Goal: Register for event/course

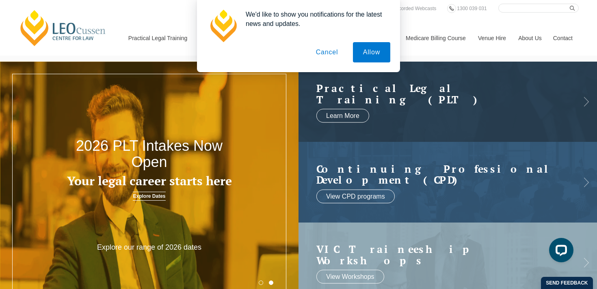
click at [330, 56] on button "Cancel" at bounding box center [327, 52] width 43 height 20
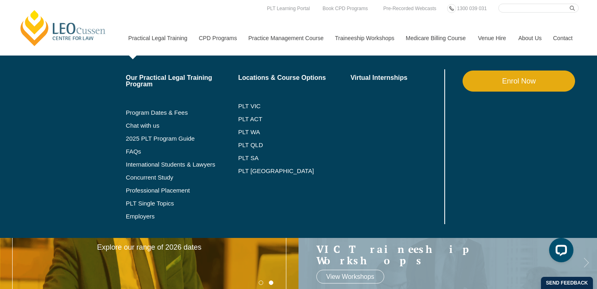
click at [157, 32] on link "Practical Legal Training" at bounding box center [157, 38] width 71 height 35
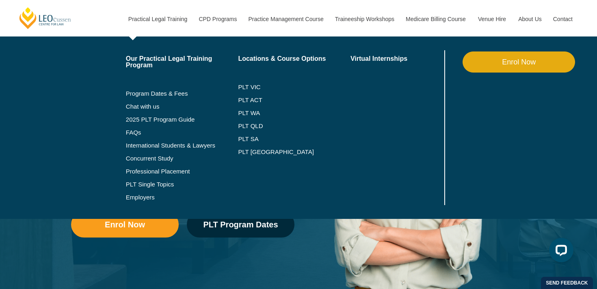
scroll to position [72, 0]
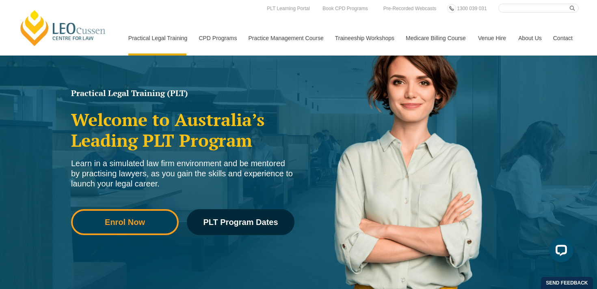
click at [149, 225] on span "Enrol Now" at bounding box center [125, 222] width 96 height 8
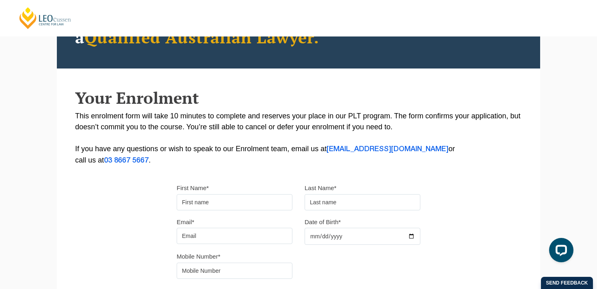
scroll to position [99, 0]
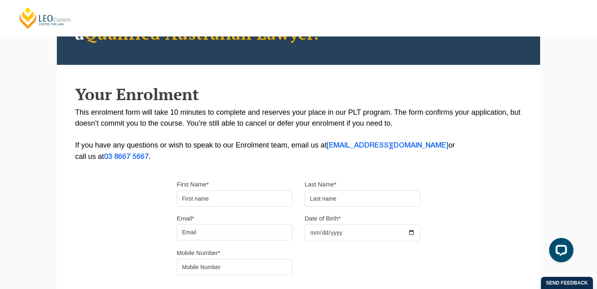
click at [248, 198] on input "First Name*" at bounding box center [235, 199] width 116 height 16
type input "[PERSON_NAME]"
type input "Piazza"
type input "[EMAIL_ADDRESS][DOMAIN_NAME]"
type input "0466899848"
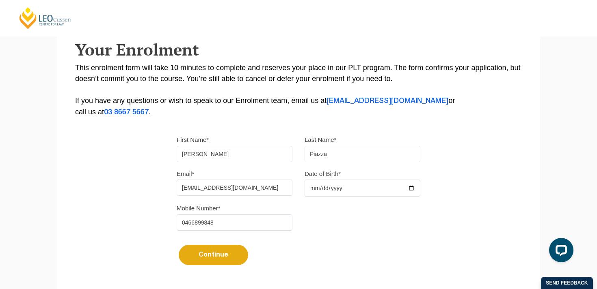
scroll to position [145, 0]
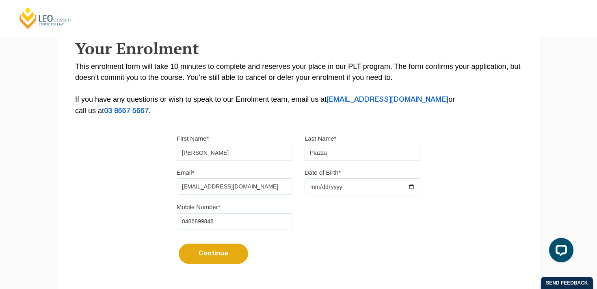
click at [324, 192] on input "Date of Birth*" at bounding box center [362, 187] width 116 height 17
click at [314, 188] on input "Date of Birth*" at bounding box center [362, 187] width 116 height 17
click at [333, 190] on input "Date of Birth*" at bounding box center [362, 187] width 116 height 17
click at [213, 260] on button "Continue" at bounding box center [213, 254] width 69 height 20
click at [317, 191] on input "Date of Birth*" at bounding box center [362, 187] width 116 height 17
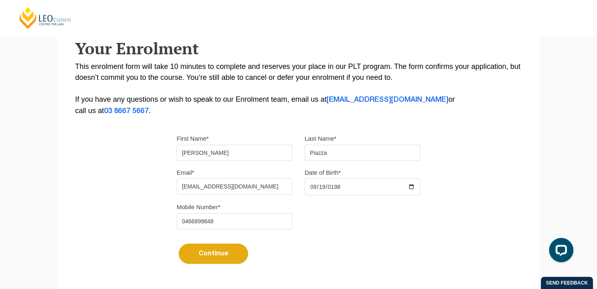
type input "1984-09-19"
click at [212, 254] on button "Continue" at bounding box center [213, 254] width 69 height 20
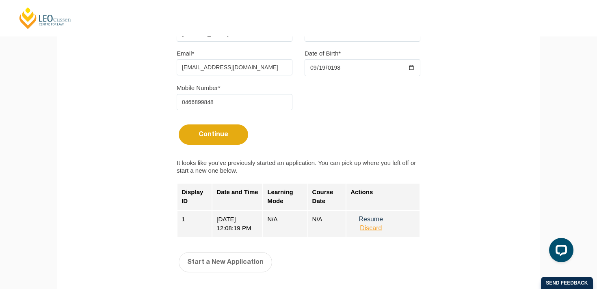
scroll to position [276, 0]
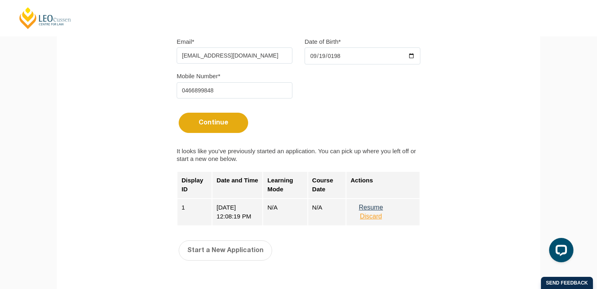
click at [368, 210] on button "Resume" at bounding box center [370, 207] width 41 height 7
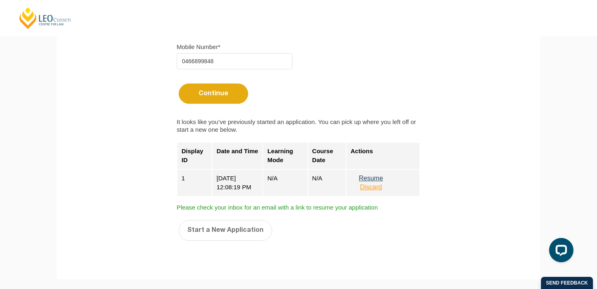
scroll to position [309, 0]
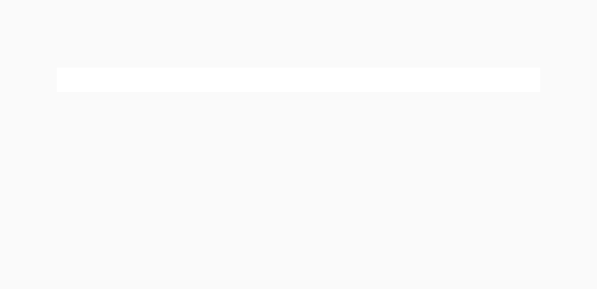
select select
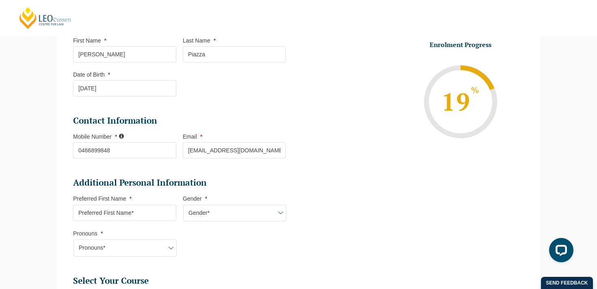
scroll to position [134, 0]
click at [117, 217] on input "Preferred First Name *" at bounding box center [124, 212] width 103 height 16
type input "[PERSON_NAME]"
click at [204, 214] on select "Gender* [DEMOGRAPHIC_DATA] [DEMOGRAPHIC_DATA] [DEMOGRAPHIC_DATA] [DEMOGRAPHIC_D…" at bounding box center [234, 212] width 103 height 17
select select "[DEMOGRAPHIC_DATA]"
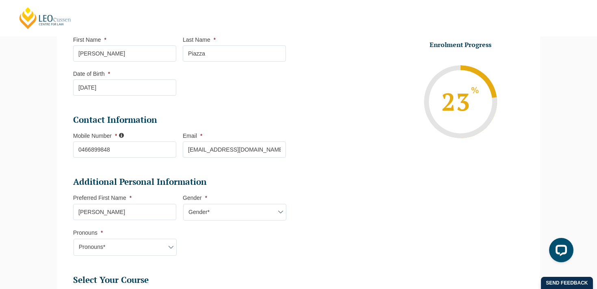
click at [183, 205] on select "Gender* [DEMOGRAPHIC_DATA] [DEMOGRAPHIC_DATA] [DEMOGRAPHIC_DATA] [DEMOGRAPHIC_D…" at bounding box center [234, 212] width 103 height 17
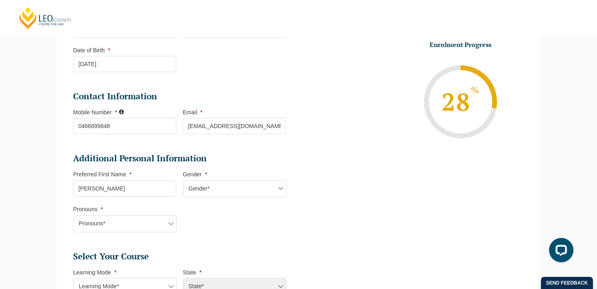
scroll to position [162, 0]
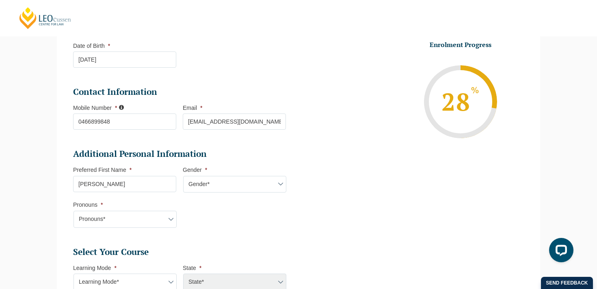
click at [165, 222] on select "Pronouns* She/Her/Hers He/Him/His They/Them/Theirs Other Prefer not to disclose" at bounding box center [124, 219] width 103 height 17
select select "He/Him/His"
click at [73, 212] on select "Pronouns* She/Her/Hers He/Him/His They/Them/Theirs Other Prefer not to disclose" at bounding box center [124, 219] width 103 height 17
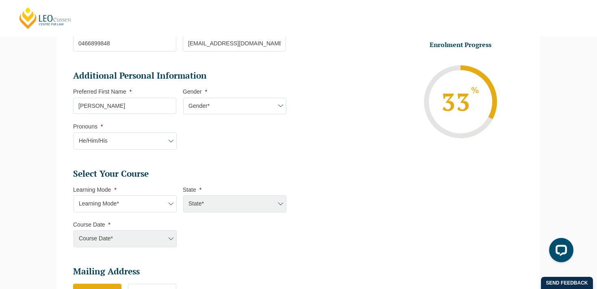
scroll to position [244, 0]
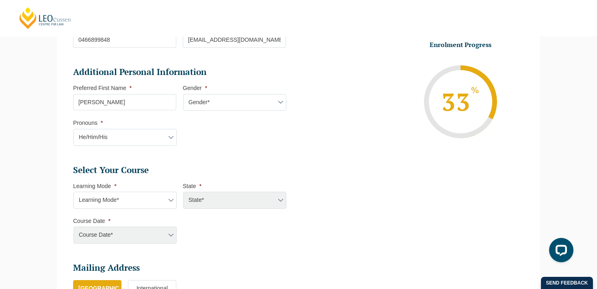
click at [168, 200] on select "Learning Mode* Online Full Time Learning Online Part Time Learning Blended Full…" at bounding box center [124, 200] width 103 height 17
select select "Onsite Full Time Learning"
click at [73, 193] on select "Learning Mode* Online Full Time Learning Online Part Time Learning Blended Full…" at bounding box center [124, 200] width 103 height 17
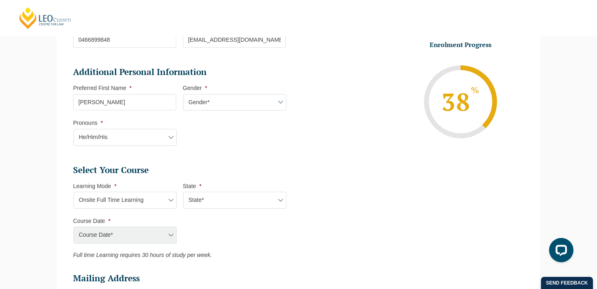
click at [224, 199] on select "State* [GEOGRAPHIC_DATA]" at bounding box center [234, 200] width 103 height 17
select select "VIC"
click at [183, 193] on select "State* [GEOGRAPHIC_DATA]" at bounding box center [234, 200] width 103 height 17
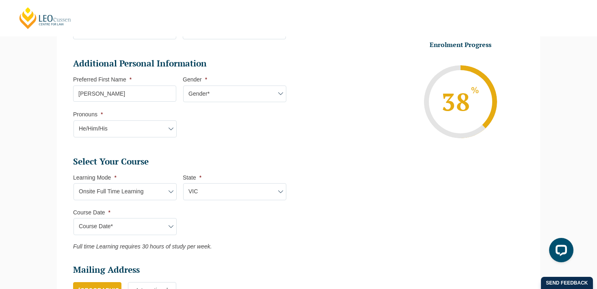
scroll to position [257, 0]
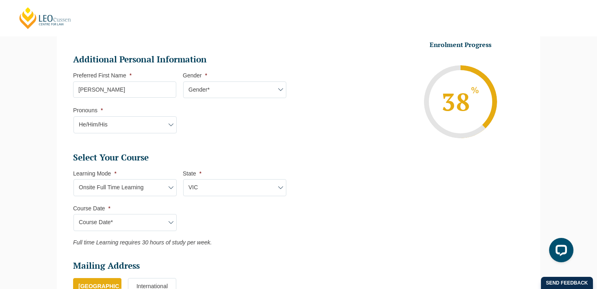
click at [169, 226] on select "Course Date* [DATE] ([DATE] to [DATE]) [DATE] ([DATE] to [DATE])" at bounding box center [124, 222] width 103 height 17
select select "[DATE] ([DATE] to [DATE])"
click at [73, 215] on select "Course Date* [DATE] ([DATE] to [DATE]) [DATE] ([DATE] to [DATE])" at bounding box center [124, 222] width 103 height 17
type input "Intake [DATE] FT"
type input "Practical Legal Training ([GEOGRAPHIC_DATA])"
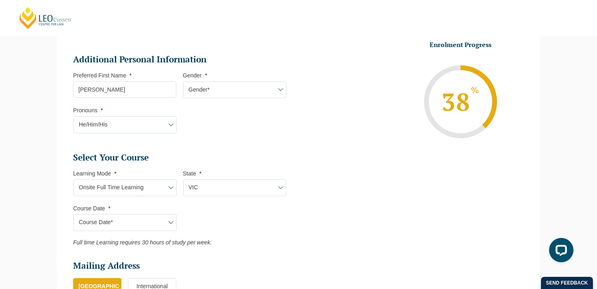
select select "[PERSON_NAME] (JAN) 2026 Full Time Onsite"
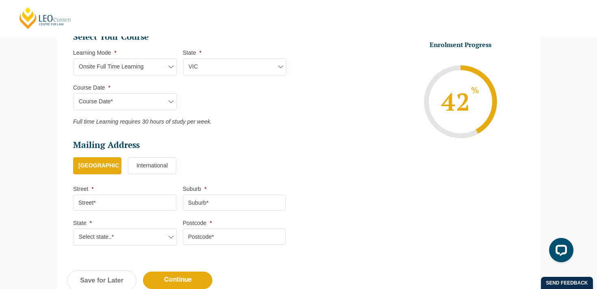
scroll to position [381, 0]
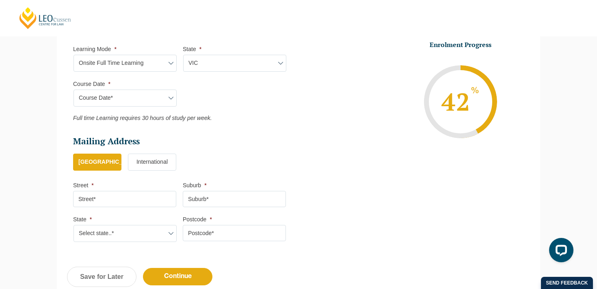
click at [113, 200] on input "Street *" at bounding box center [124, 199] width 103 height 16
type input "[STREET_ADDRESS]"
type input "[GEOGRAPHIC_DATA]"
select select "QLD"
type input "4227"
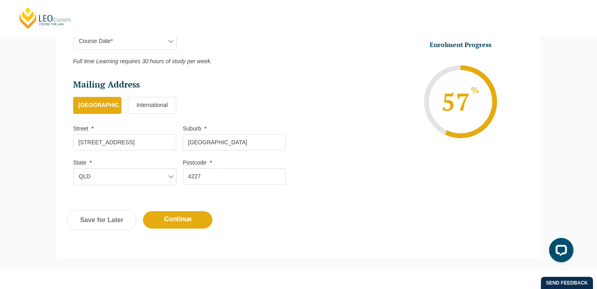
scroll to position [439, 0]
click at [178, 221] on input "Continue" at bounding box center [177, 219] width 69 height 17
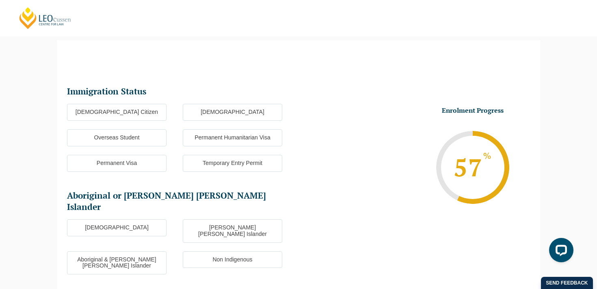
scroll to position [70, 0]
click at [127, 137] on label "Overseas Student" at bounding box center [116, 138] width 99 height 17
click at [0, 0] on input "Overseas Student" at bounding box center [0, 0] width 0 height 0
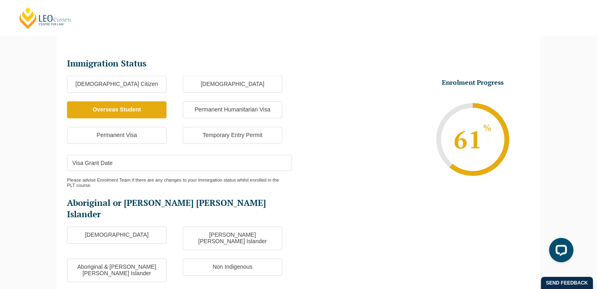
scroll to position [105, 0]
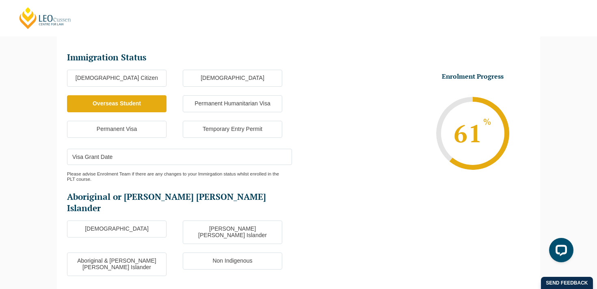
click at [188, 156] on input "Visa Grant Date" at bounding box center [179, 157] width 225 height 16
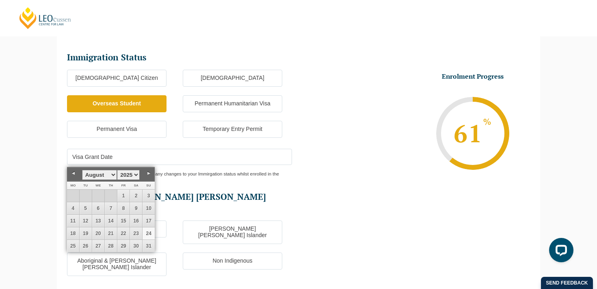
click at [399, 221] on ul "Immigration Status Immigration Status * [DEMOGRAPHIC_DATA] Citizen New [DEMOGRA…" at bounding box center [298, 228] width 463 height 354
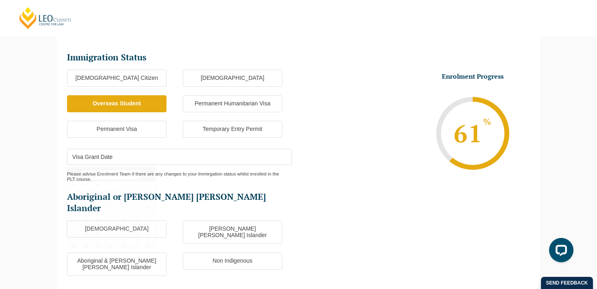
click at [143, 155] on input "Visa Grant Date" at bounding box center [179, 157] width 225 height 16
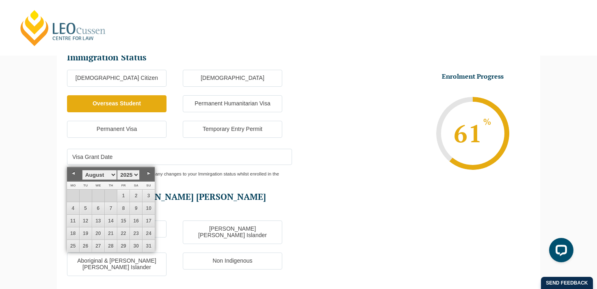
click at [136, 176] on select "1925 1926 1927 1928 1929 1930 1931 1932 1933 1934 1935 1936 1937 1938 1939 1940…" at bounding box center [128, 175] width 23 height 10
click at [114, 174] on select "January February March April May June July August September October November De…" at bounding box center [99, 175] width 35 height 10
click at [110, 244] on link "26" at bounding box center [111, 246] width 12 height 12
type input "[DATE]"
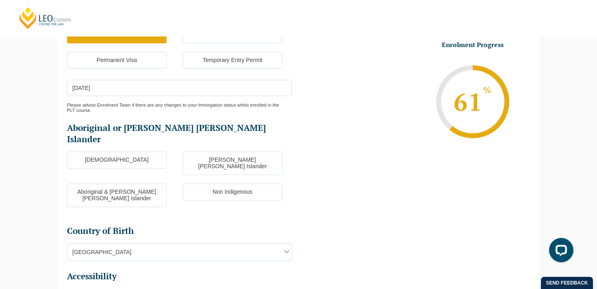
scroll to position [176, 0]
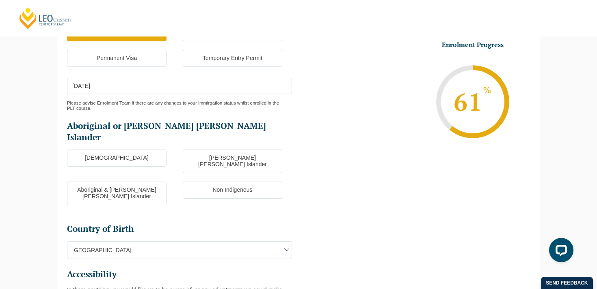
click at [248, 182] on label "Non Indigenous" at bounding box center [232, 190] width 99 height 17
click at [0, 0] on input "Non Indigenous" at bounding box center [0, 0] width 0 height 0
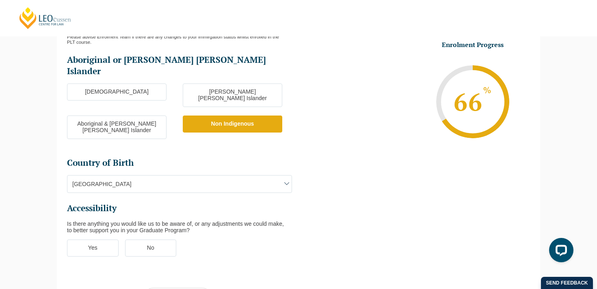
scroll to position [244, 0]
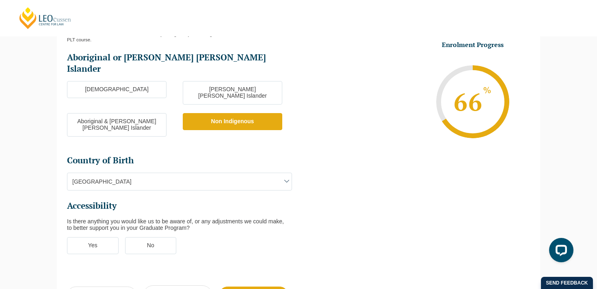
click at [239, 173] on span "[GEOGRAPHIC_DATA]" at bounding box center [179, 181] width 224 height 17
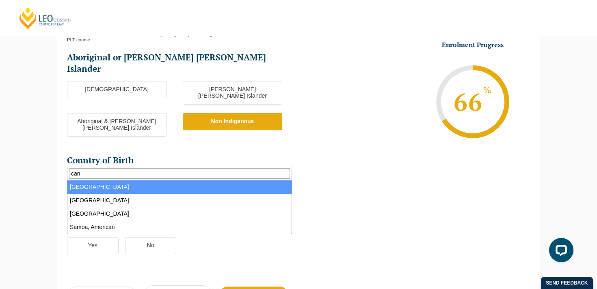
type input "can"
select select "Canada 8102"
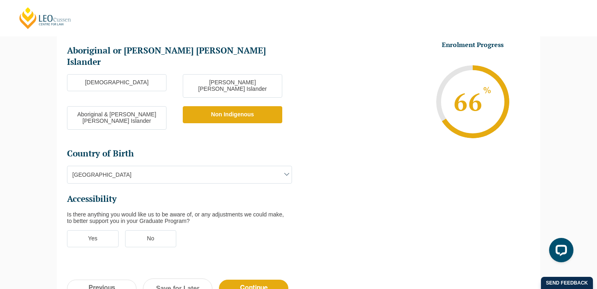
scroll to position [252, 0]
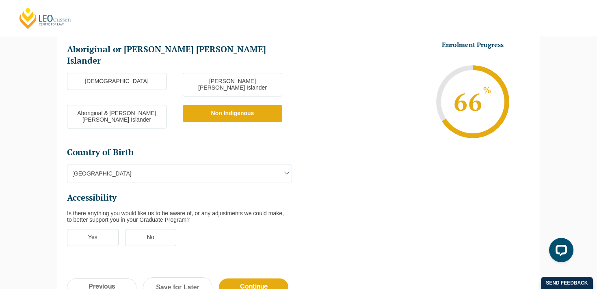
click at [146, 229] on label "No" at bounding box center [151, 237] width 52 height 17
click at [0, 0] on input "No" at bounding box center [0, 0] width 0 height 0
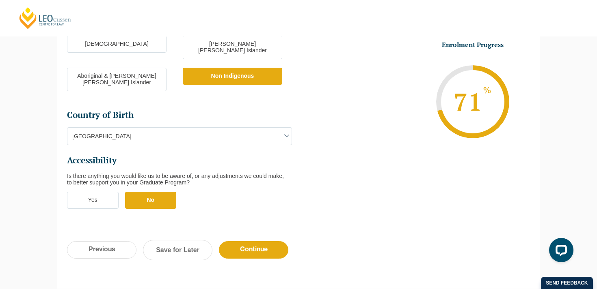
scroll to position [295, 0]
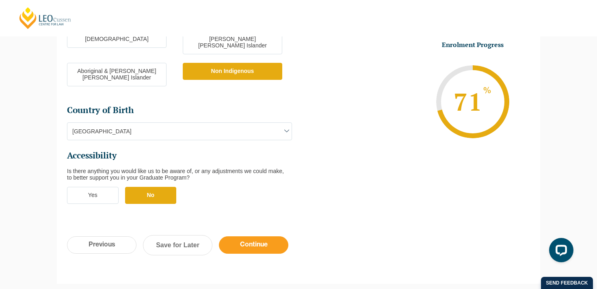
click at [242, 237] on input "Continue" at bounding box center [253, 245] width 69 height 17
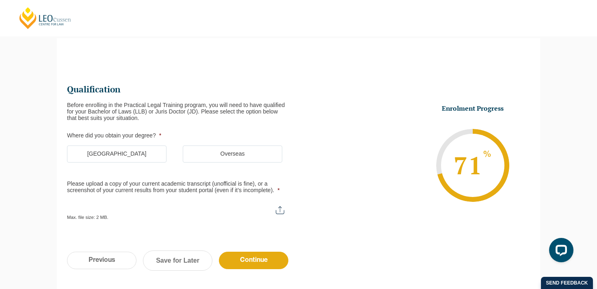
scroll to position [70, 0]
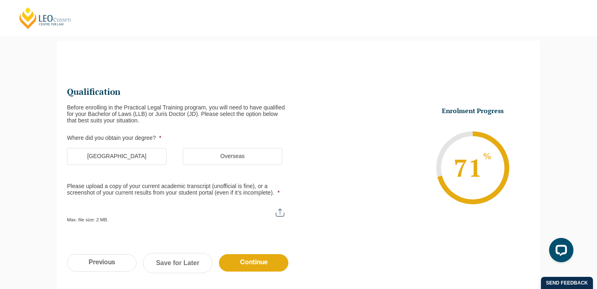
click at [116, 162] on label "[GEOGRAPHIC_DATA]" at bounding box center [116, 156] width 99 height 17
click at [0, 0] on input "[GEOGRAPHIC_DATA]" at bounding box center [0, 0] width 0 height 0
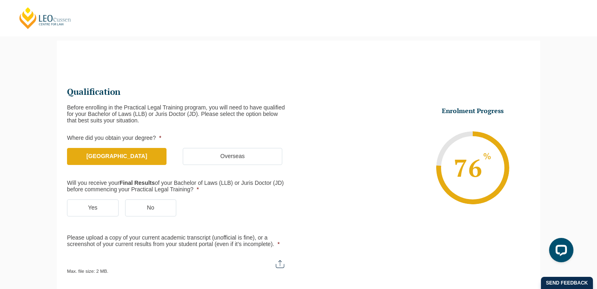
click at [98, 206] on label "Yes" at bounding box center [93, 208] width 52 height 17
click at [0, 0] on input "Yes" at bounding box center [0, 0] width 0 height 0
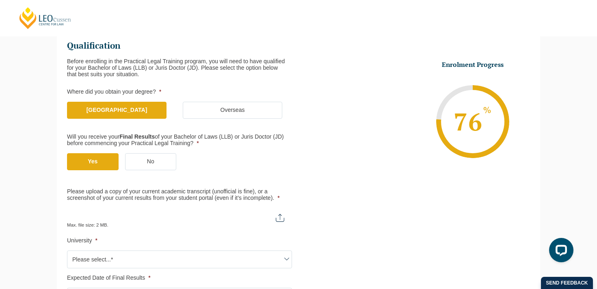
scroll to position [117, 0]
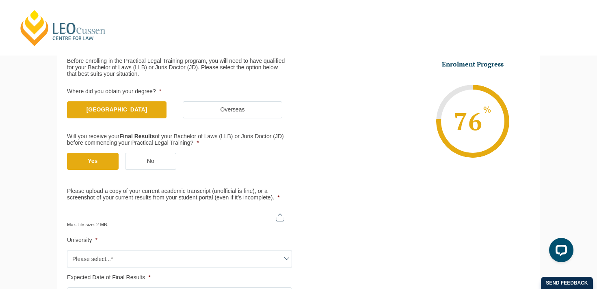
click at [281, 216] on input "Please upload a copy of your current academic transcript (unofficial is fine), …" at bounding box center [179, 215] width 225 height 14
type input "C:\fakepath\AcademicRecord-13968829-08_Aug_2025.pdf"
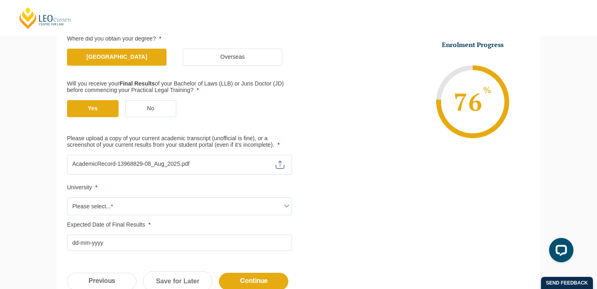
scroll to position [174, 0]
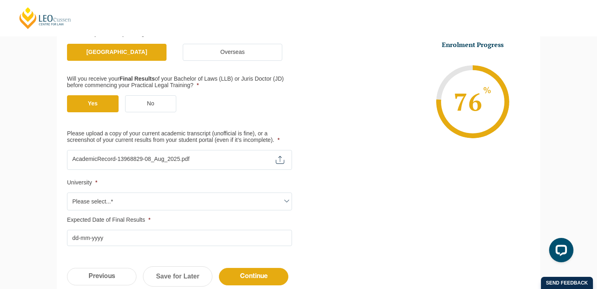
click at [173, 206] on span "Please select...*" at bounding box center [179, 201] width 224 height 17
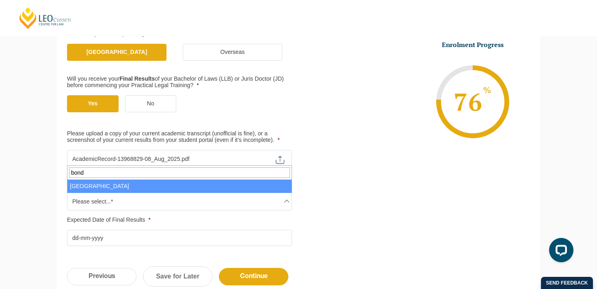
type input "bond"
select select "[GEOGRAPHIC_DATA]"
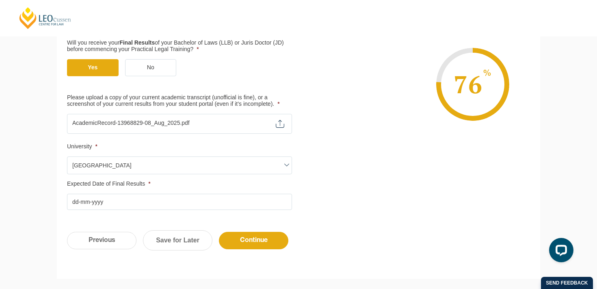
scroll to position [211, 0]
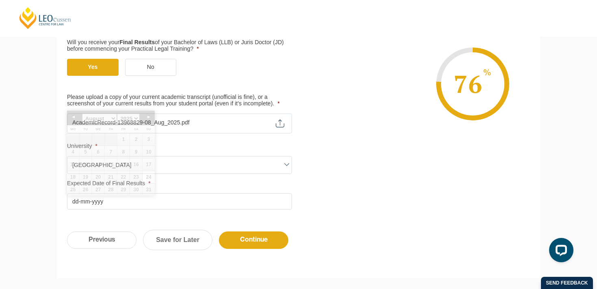
click at [77, 202] on input "Expected Date of Final Results *" at bounding box center [179, 202] width 225 height 16
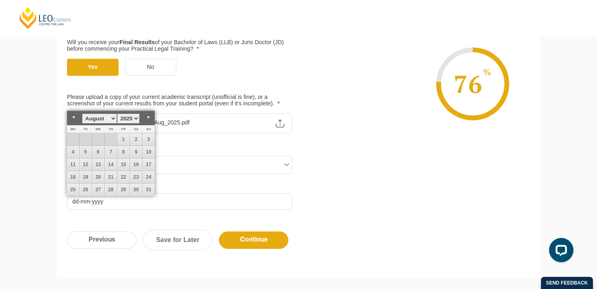
click at [113, 117] on select "January February March April May June July August September October November De…" at bounding box center [99, 119] width 35 height 10
click at [125, 151] on link "10" at bounding box center [123, 152] width 12 height 12
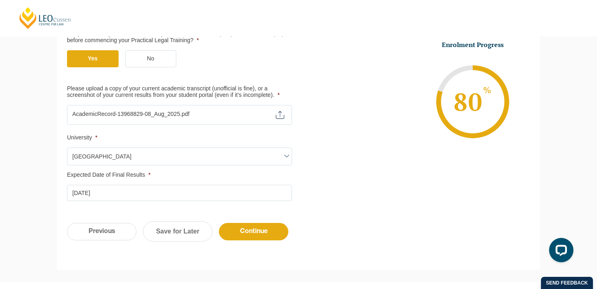
scroll to position [226, 0]
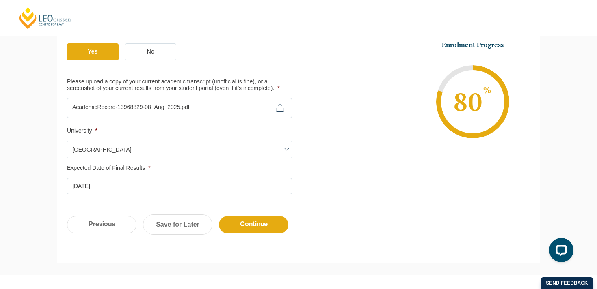
click at [149, 188] on input "[DATE]" at bounding box center [179, 186] width 225 height 16
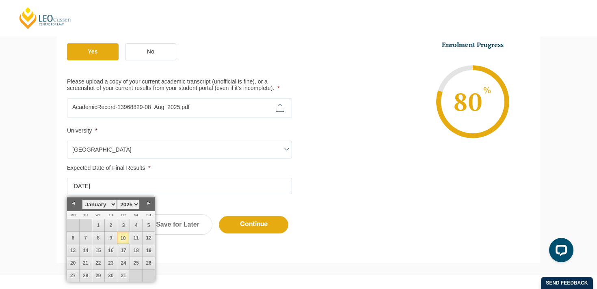
click at [137, 205] on select "1925 1926 1927 1928 1929 1930 1931 1932 1933 1934 1935 1936 1937 1938 1939 1940…" at bounding box center [128, 205] width 23 height 10
click at [123, 237] on link "9" at bounding box center [123, 238] width 12 height 12
type input "[DATE]"
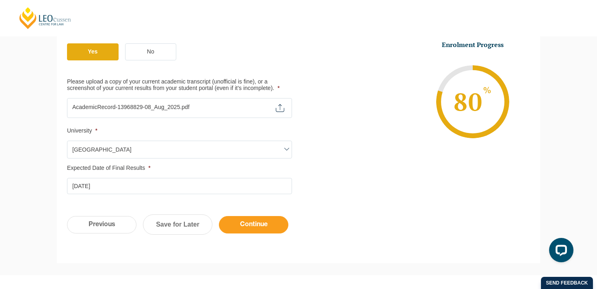
click at [246, 226] on input "Continue" at bounding box center [253, 224] width 69 height 17
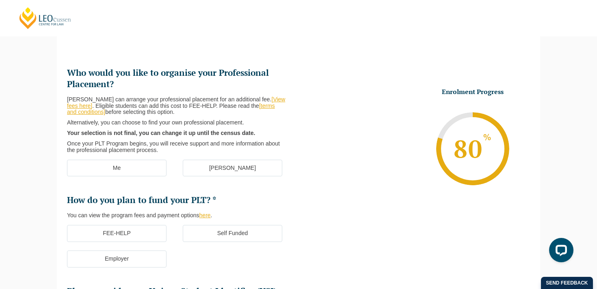
scroll to position [90, 0]
click at [229, 168] on label "[PERSON_NAME]" at bounding box center [232, 167] width 99 height 17
click at [0, 0] on input "[PERSON_NAME]" at bounding box center [0, 0] width 0 height 0
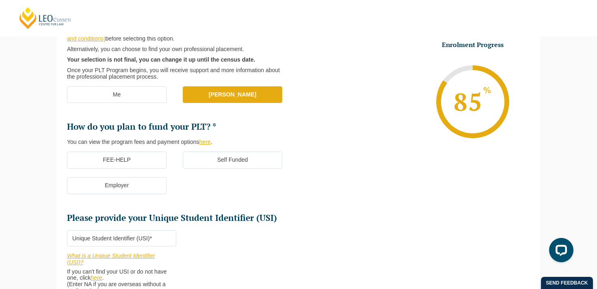
scroll to position [164, 0]
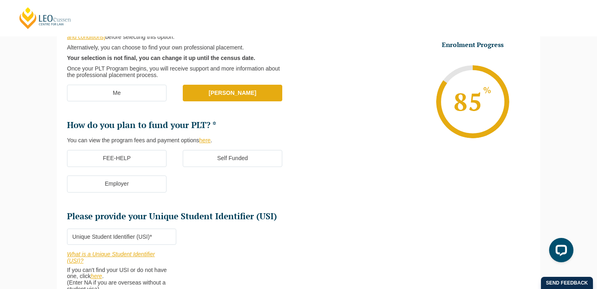
click at [224, 159] on label "Self Funded" at bounding box center [232, 158] width 99 height 17
click at [0, 0] on input "Self Funded" at bounding box center [0, 0] width 0 height 0
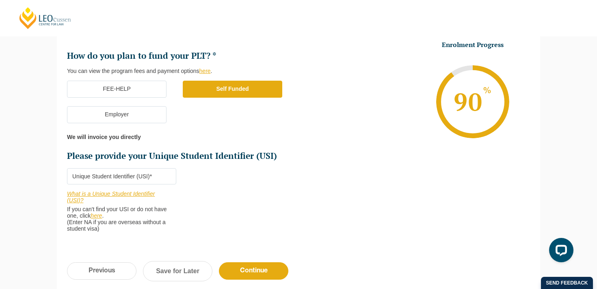
scroll to position [235, 0]
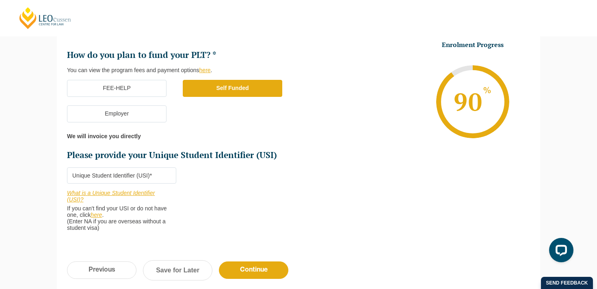
click at [98, 217] on link "here" at bounding box center [95, 215] width 11 height 6
